Goal: Task Accomplishment & Management: Manage account settings

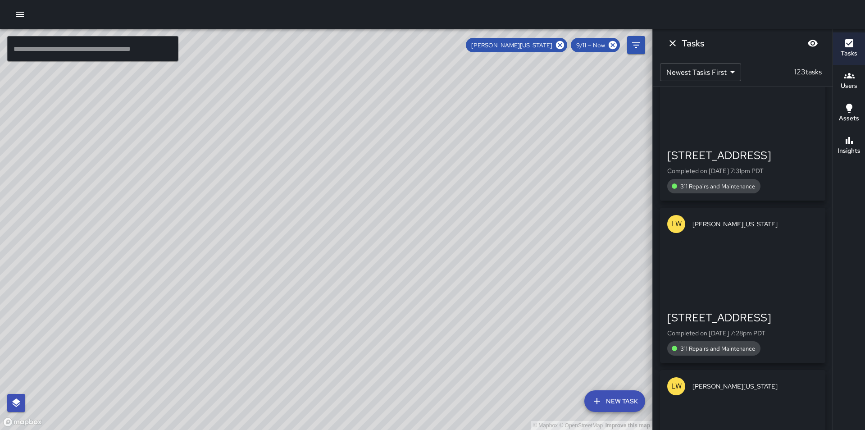
scroll to position [19580, 0]
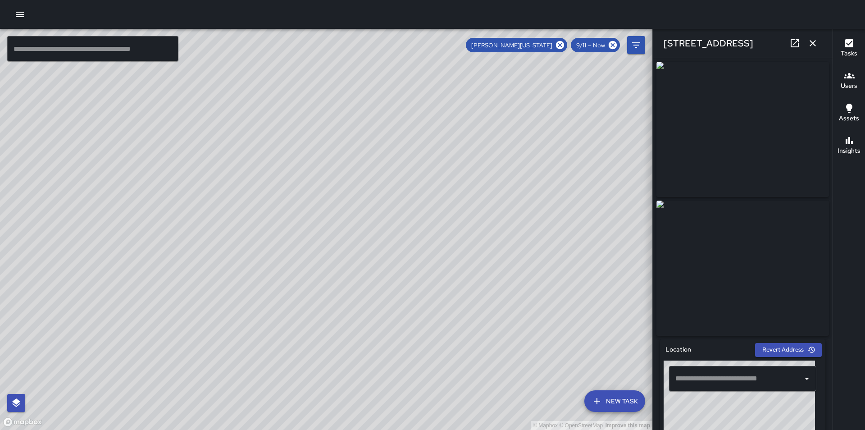
type input "**********"
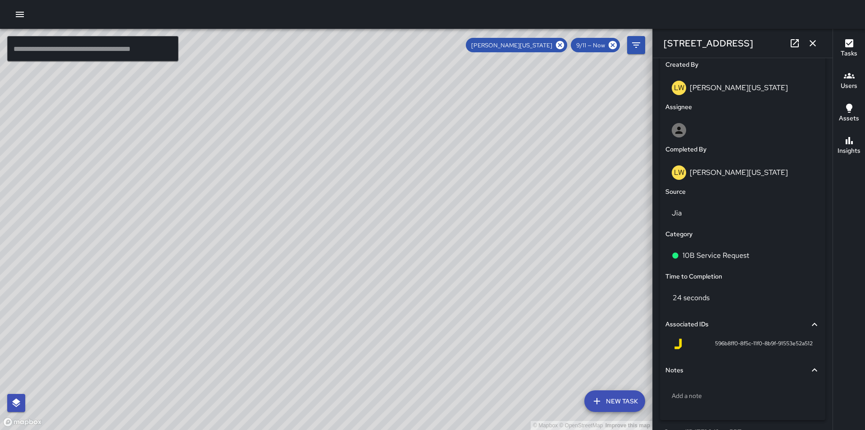
scroll to position [502, 0]
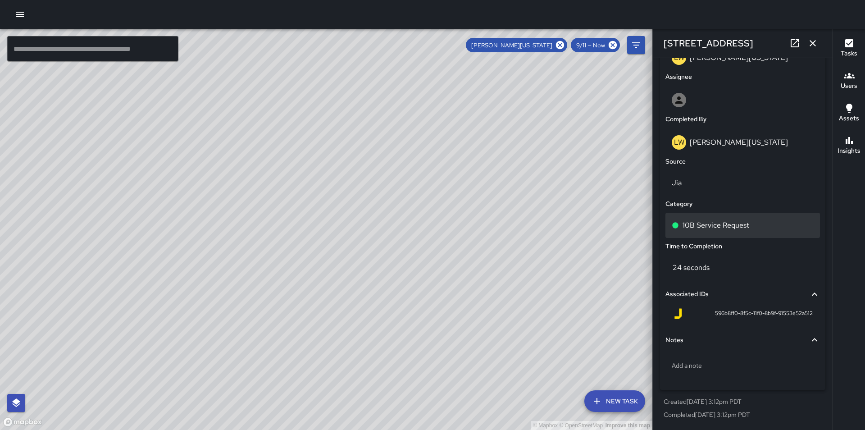
click at [758, 222] on div "10B Service Request" at bounding box center [743, 225] width 142 height 11
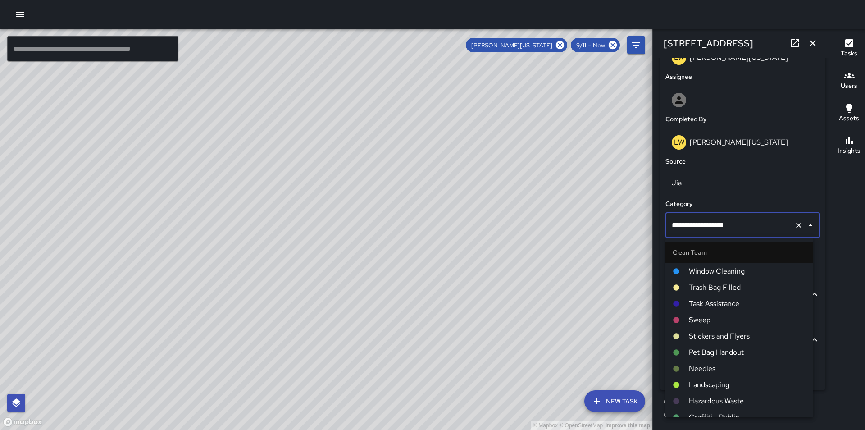
scroll to position [489, 0]
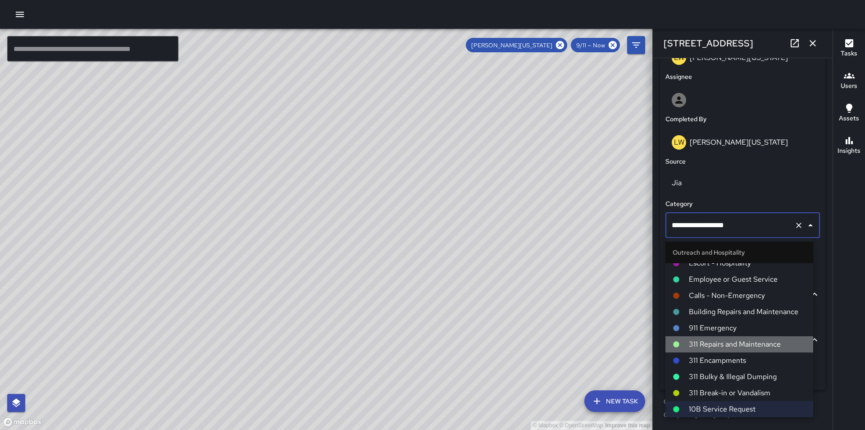
click at [763, 343] on span "311 Repairs and Maintenance" at bounding box center [747, 344] width 117 height 11
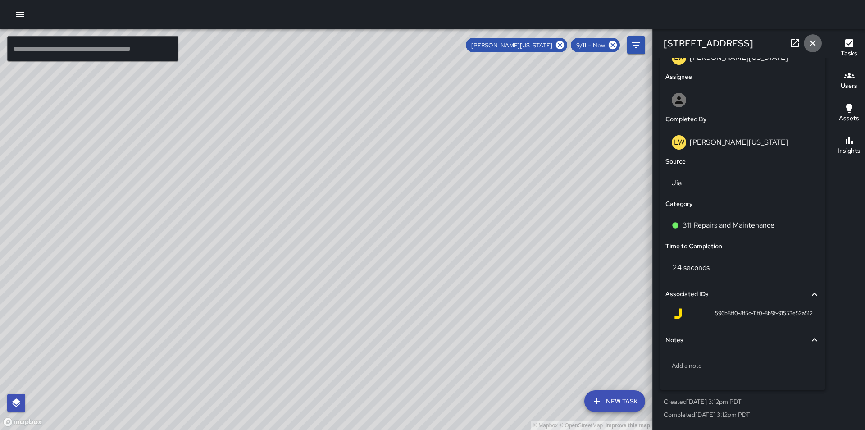
click at [812, 45] on icon "button" at bounding box center [812, 43] width 6 height 6
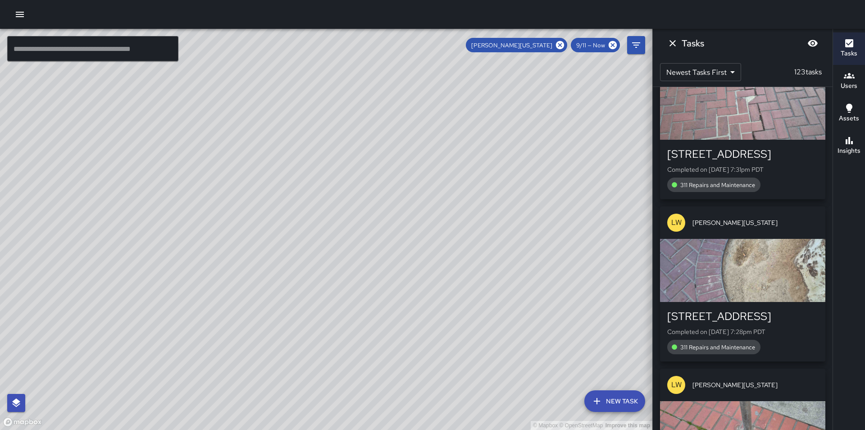
click at [592, 44] on span "9/11 — Now" at bounding box center [591, 45] width 40 height 8
click at [634, 45] on icon "Filters" at bounding box center [636, 44] width 8 height 5
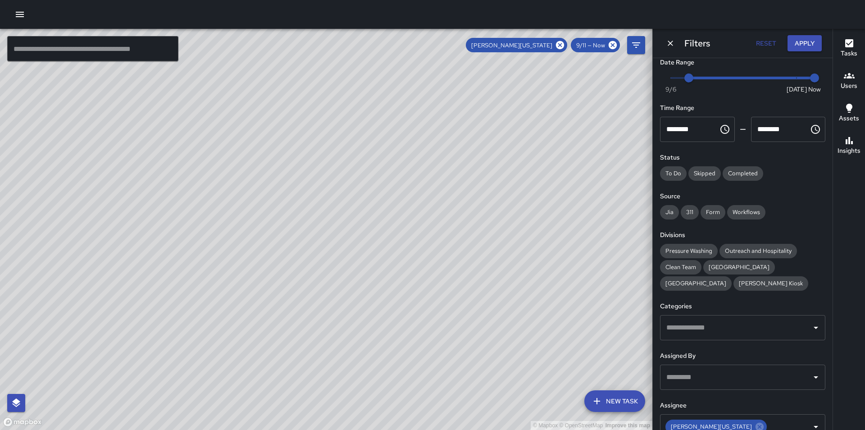
scroll to position [0, 0]
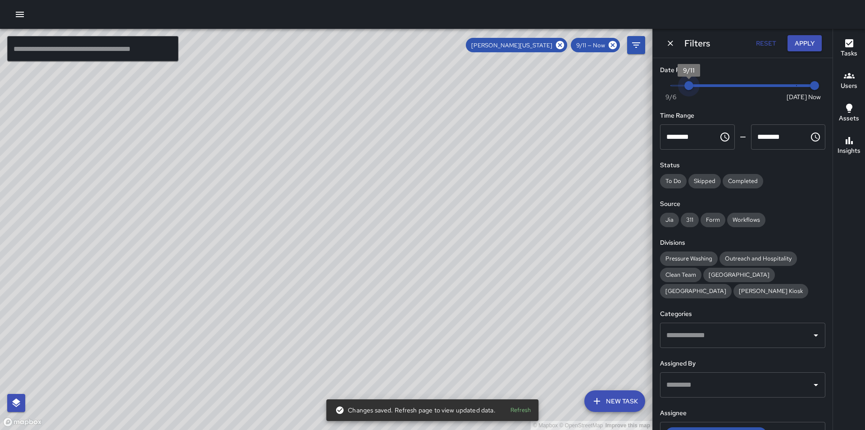
type input "*"
drag, startPoint x: 688, startPoint y: 85, endPoint x: 672, endPoint y: 84, distance: 16.7
click at [672, 84] on span "9/10" at bounding box center [670, 85] width 9 height 9
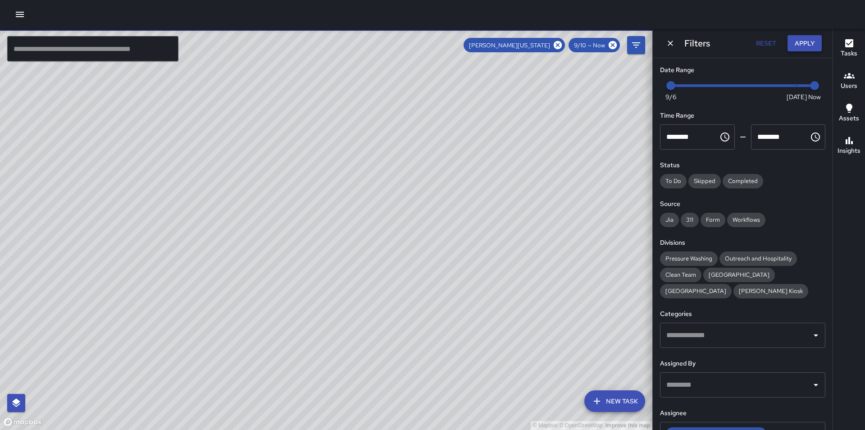
click at [805, 40] on button "Apply" at bounding box center [804, 43] width 34 height 17
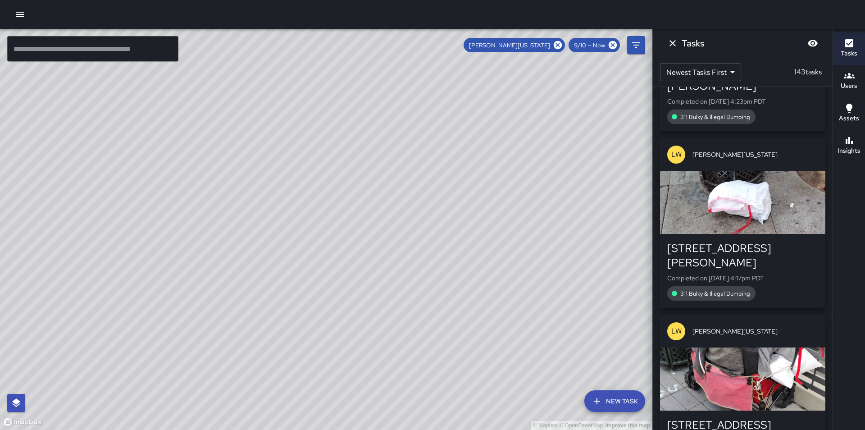
scroll to position [22823, 0]
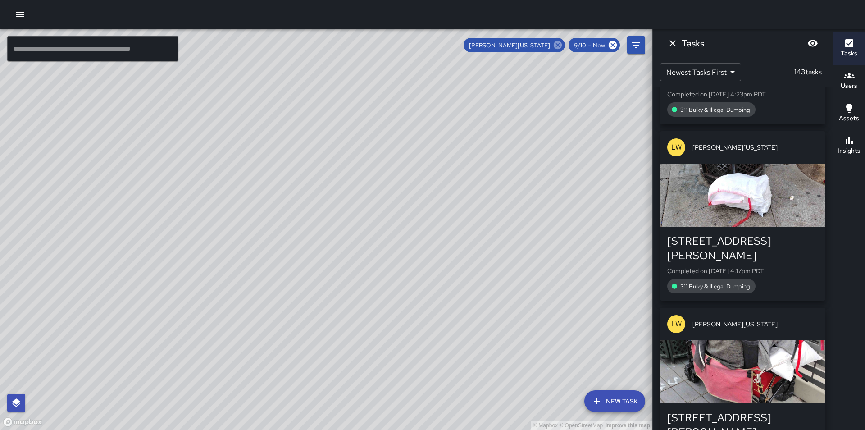
click at [558, 45] on icon at bounding box center [558, 45] width 10 height 10
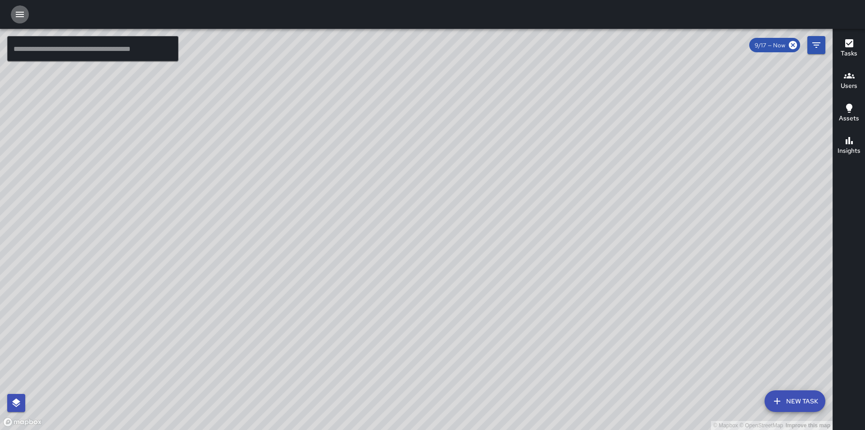
click at [18, 16] on icon "button" at bounding box center [20, 14] width 8 height 5
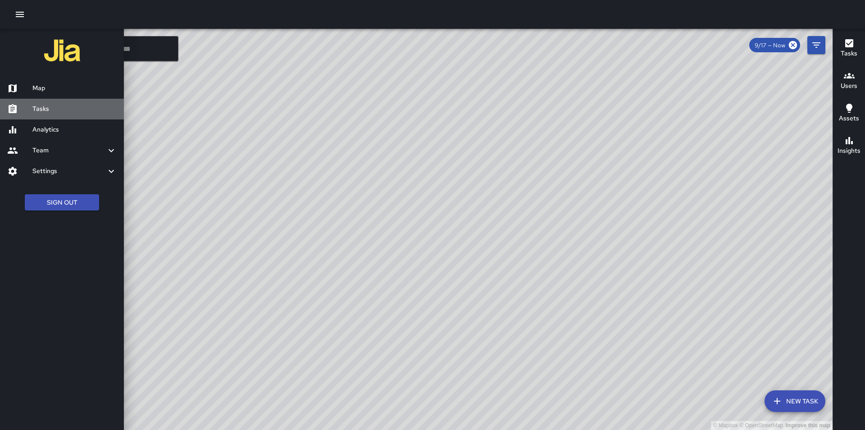
click at [53, 109] on h6 "Tasks" at bounding box center [74, 109] width 84 height 10
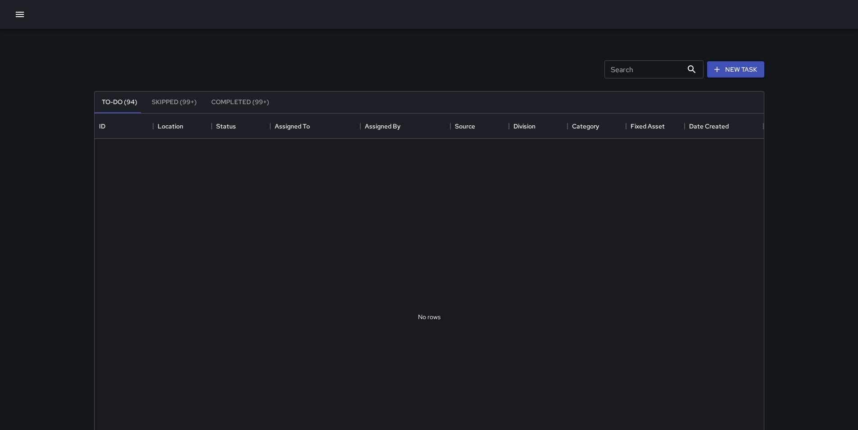
scroll to position [375, 663]
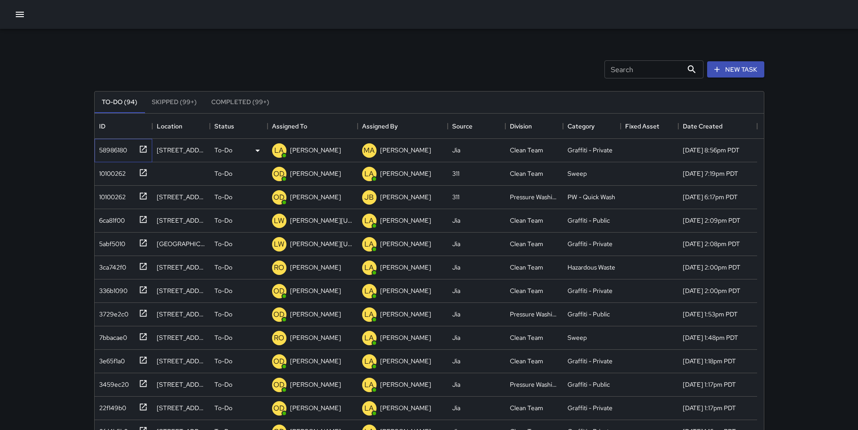
click at [114, 151] on div "58986180" at bounding box center [111, 148] width 32 height 13
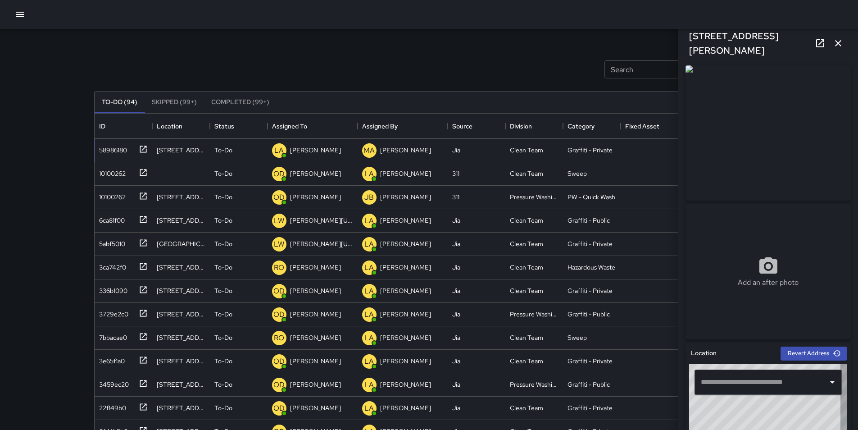
type input "**********"
click at [310, 146] on p "[PERSON_NAME]" at bounding box center [315, 149] width 51 height 9
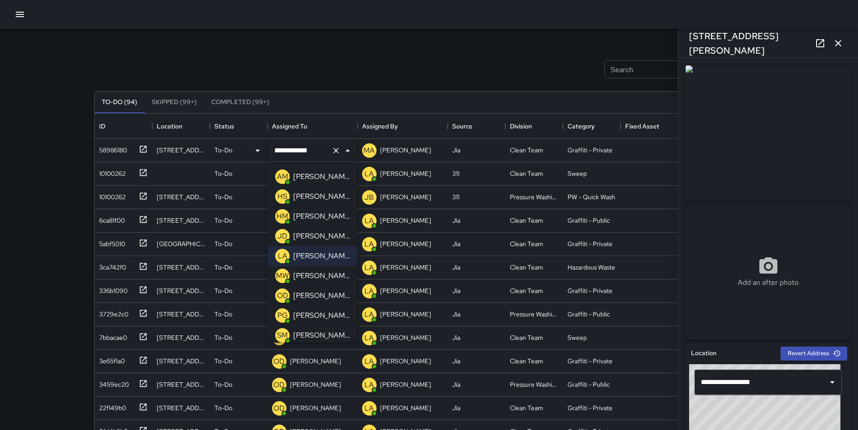
click at [337, 294] on li "OD Osman Diaz" at bounding box center [312, 296] width 89 height 20
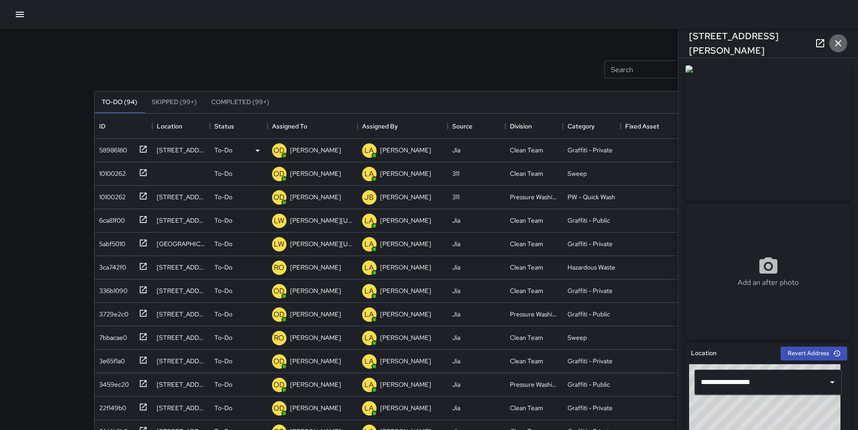
click at [839, 43] on icon "button" at bounding box center [838, 43] width 6 height 6
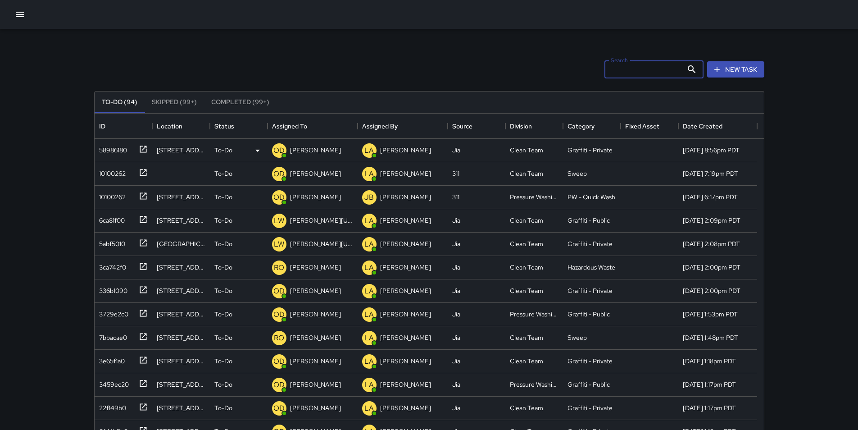
click at [622, 68] on input "Search" at bounding box center [643, 69] width 78 height 18
click at [316, 151] on p "[PERSON_NAME]" at bounding box center [315, 149] width 51 height 9
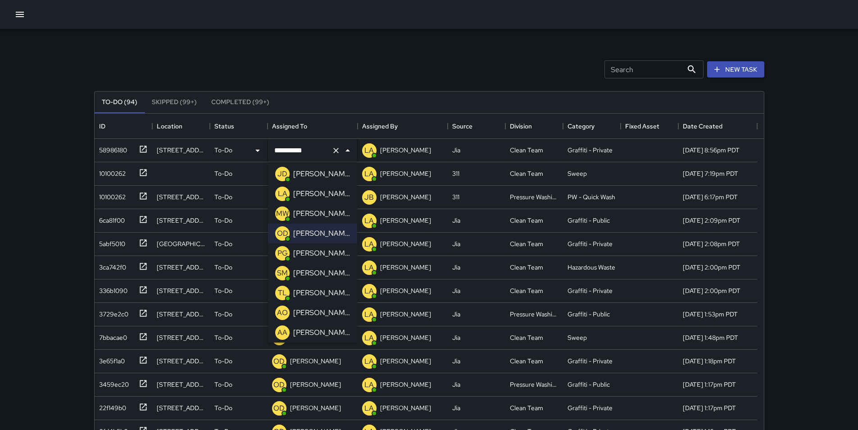
scroll to position [44, 0]
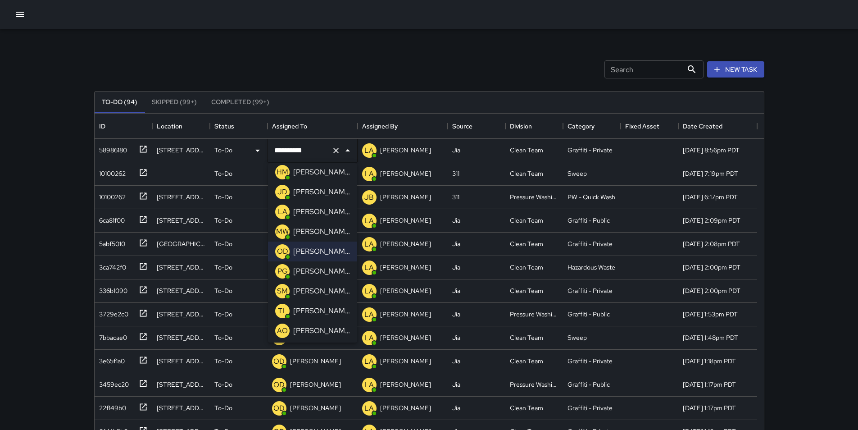
click at [329, 191] on li "JD Jose Diaz" at bounding box center [312, 192] width 89 height 20
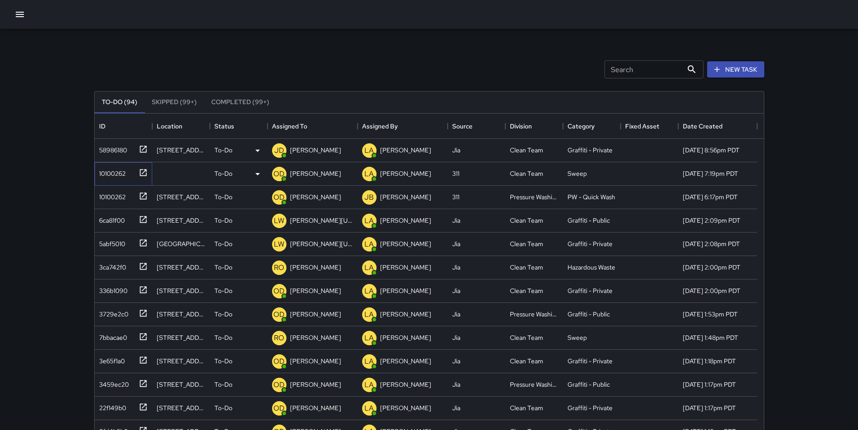
click at [116, 175] on div "10100262" at bounding box center [110, 171] width 30 height 13
